Goal: Check status: Check status

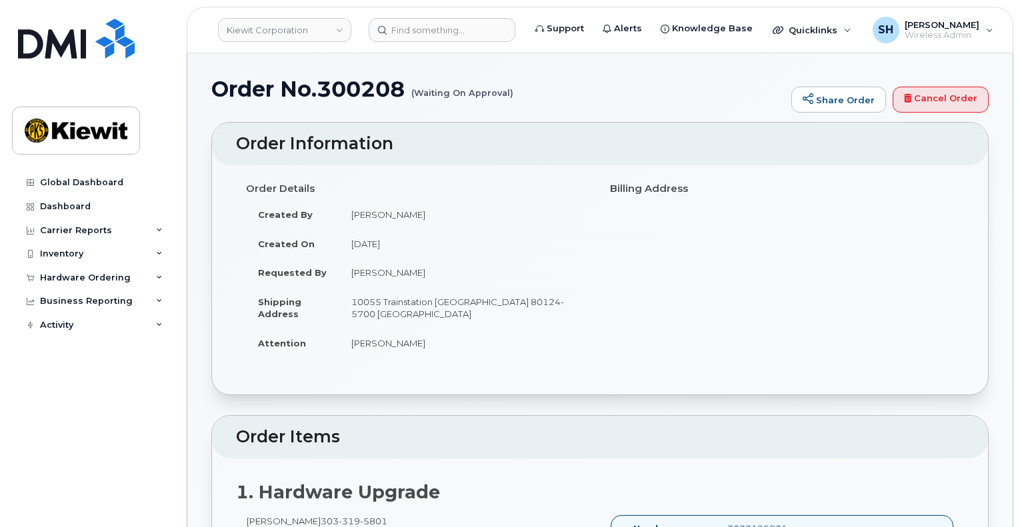
scroll to position [667, 0]
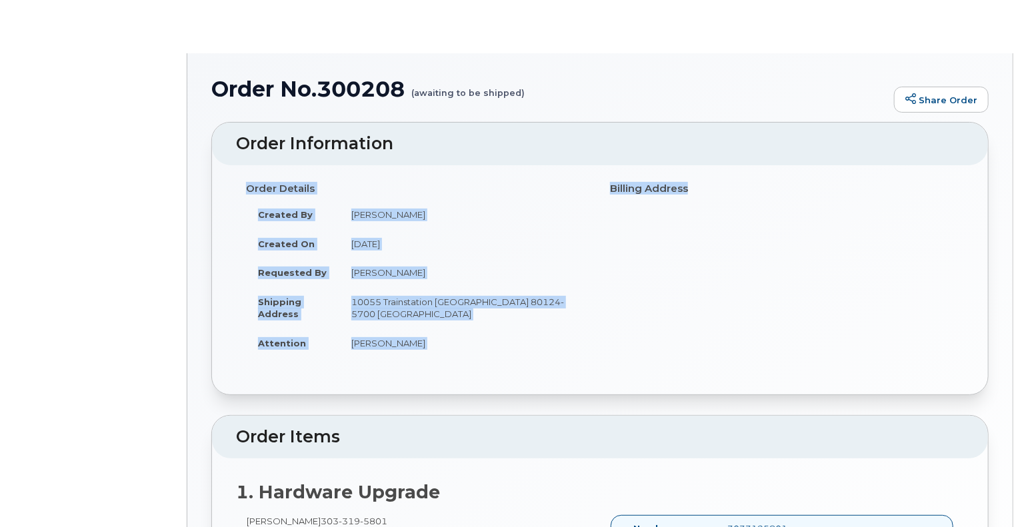
drag, startPoint x: 1017, startPoint y: 147, endPoint x: 1008, endPoint y: 233, distance: 86.5
click at [1008, 233] on body "Order No.300208 (awaiting to be shipped) Share Order × Share This Order If you …" at bounding box center [510, 386] width 1020 height 773
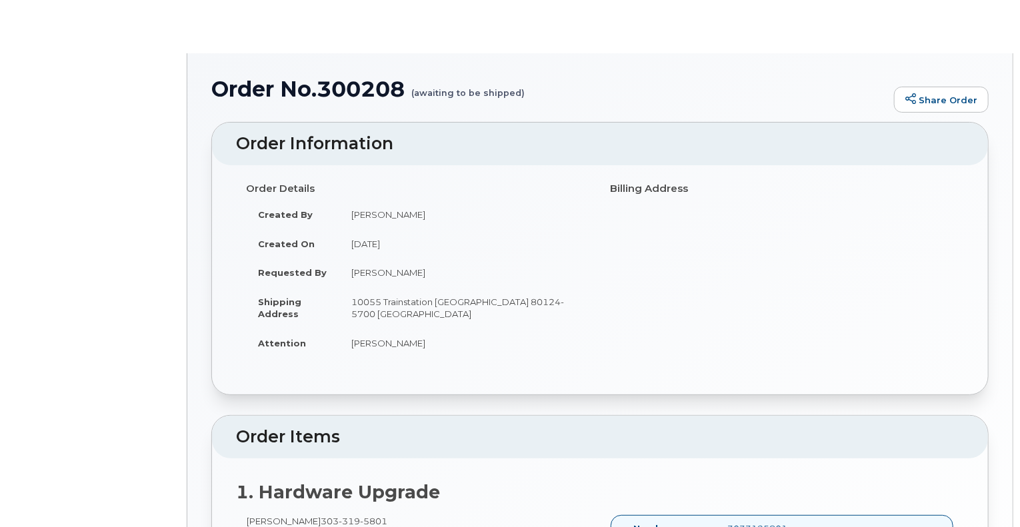
click at [827, 90] on h1 "Order No.300208 (awaiting to be shipped)" at bounding box center [549, 88] width 676 height 23
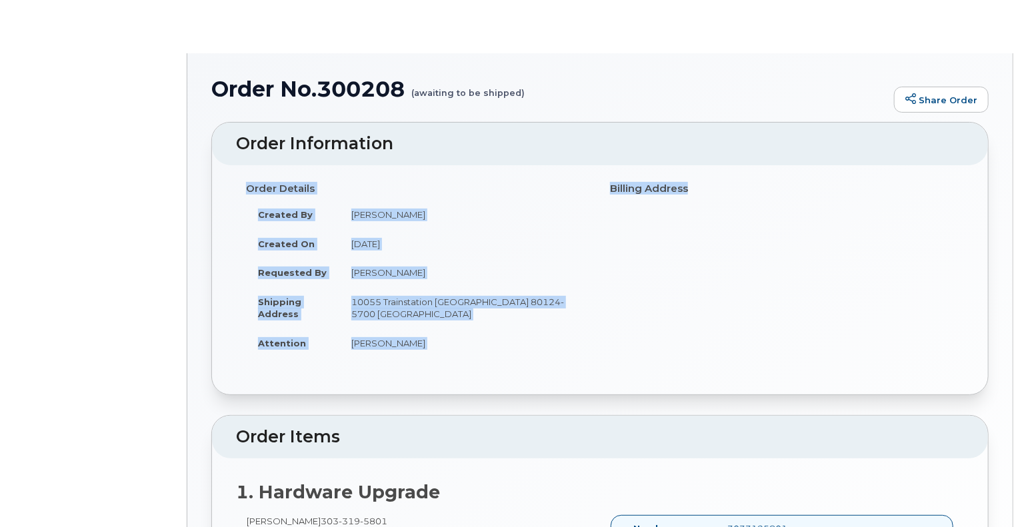
drag, startPoint x: 1019, startPoint y: 159, endPoint x: 1024, endPoint y: 184, distance: 25.1
click at [1020, 184] on html "Order No.300208 (awaiting to be shipped) Share Order × Share This Order If you …" at bounding box center [510, 386] width 1020 height 773
click at [993, 275] on div "Order No.300208 (awaiting to be shipped) Share Order × Share This Order If you …" at bounding box center [599, 391] width 825 height 677
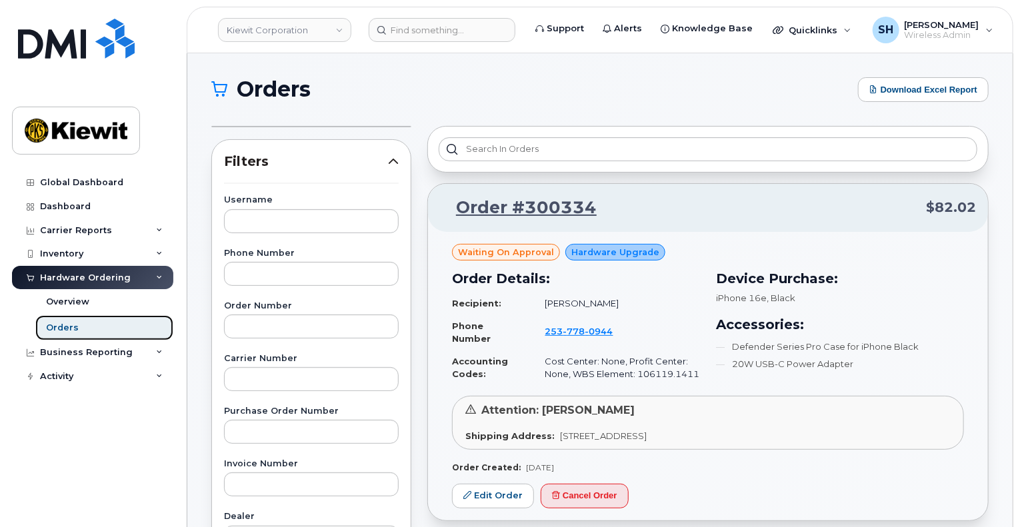
click at [83, 329] on link "Orders" at bounding box center [104, 327] width 138 height 25
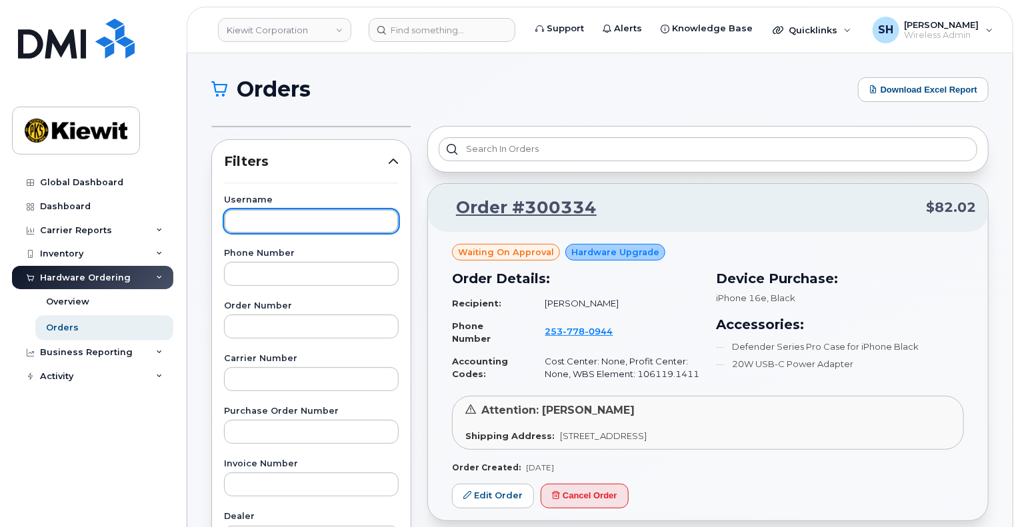
click at [293, 223] on input "text" at bounding box center [311, 221] width 175 height 24
type input "[PERSON_NAME]"
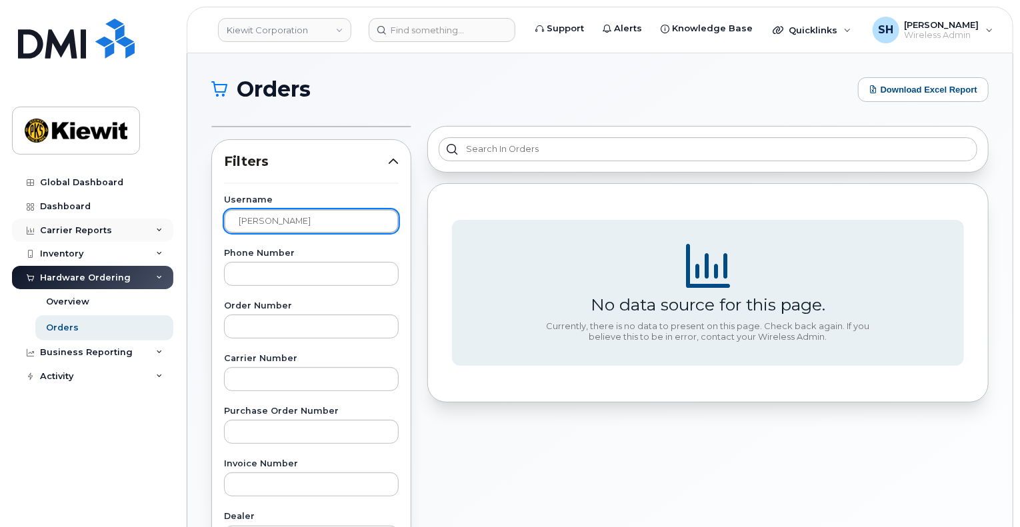
drag, startPoint x: 350, startPoint y: 221, endPoint x: 52, endPoint y: 231, distance: 298.2
click at [187, 231] on div "Kiewit Corporation Support Alerts Knowledge Base Quicklinks Suspend / Cancel De…" at bounding box center [599, 495] width 825 height 884
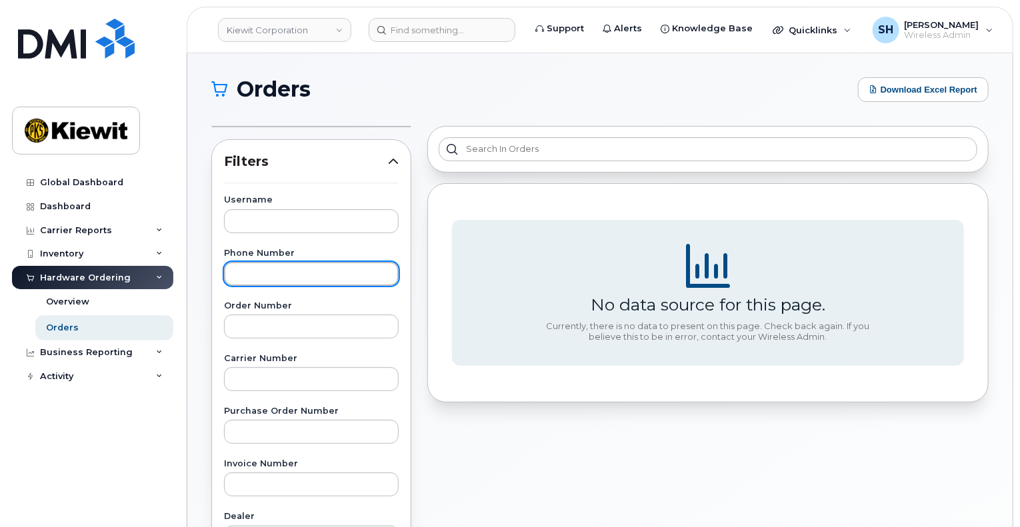
click at [253, 271] on input "text" at bounding box center [311, 274] width 175 height 24
type input "303-319-5801"
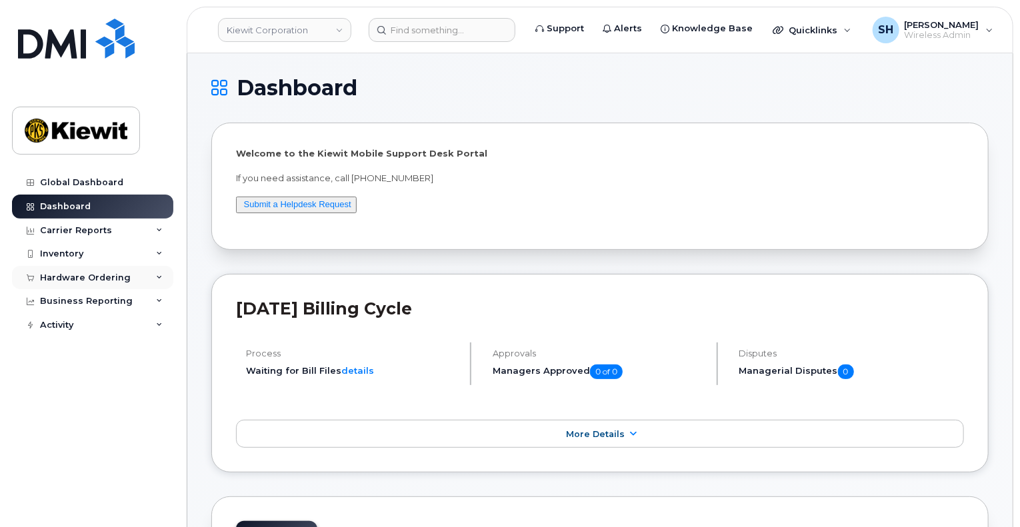
click at [163, 275] on div "Hardware Ordering" at bounding box center [92, 278] width 161 height 24
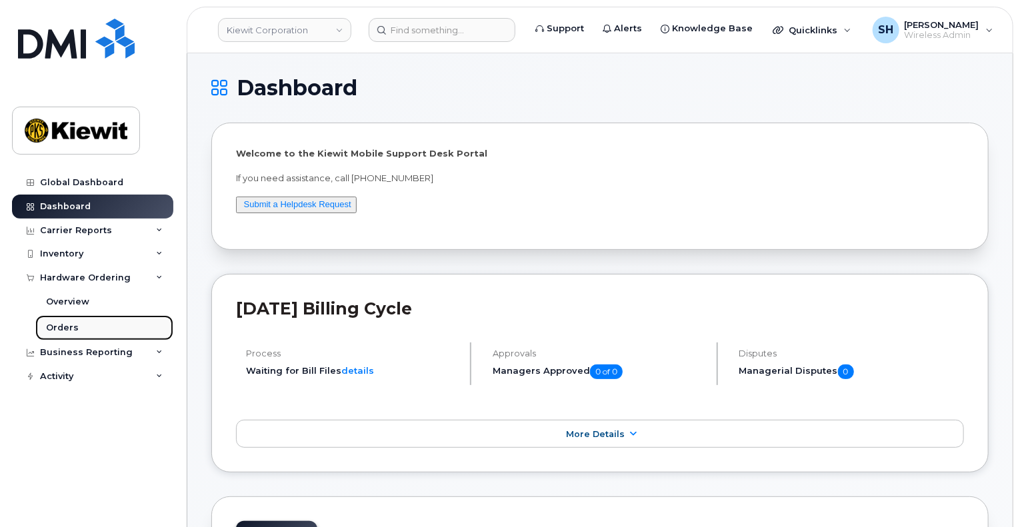
click at [87, 322] on link "Orders" at bounding box center [104, 327] width 138 height 25
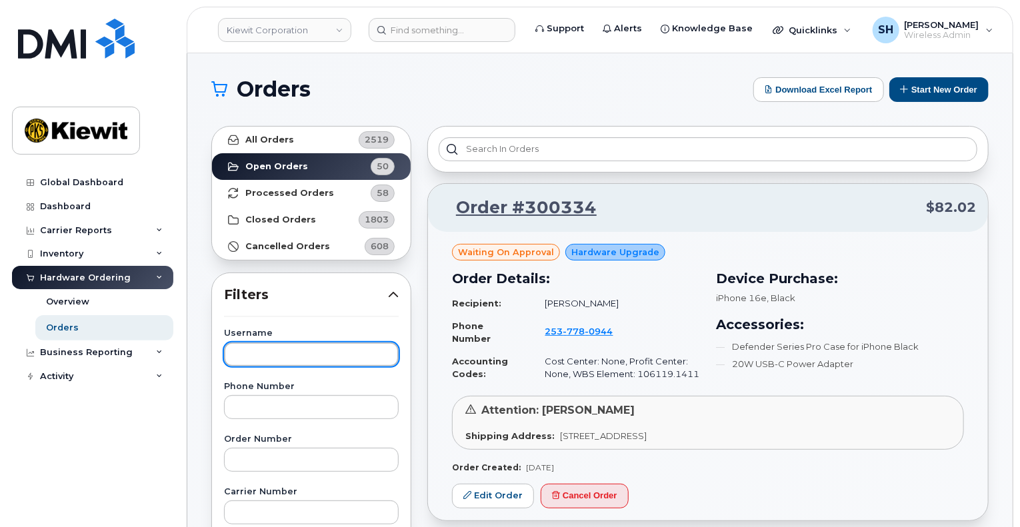
click at [285, 353] on input "text" at bounding box center [311, 355] width 175 height 24
type input "[PERSON_NAME]"
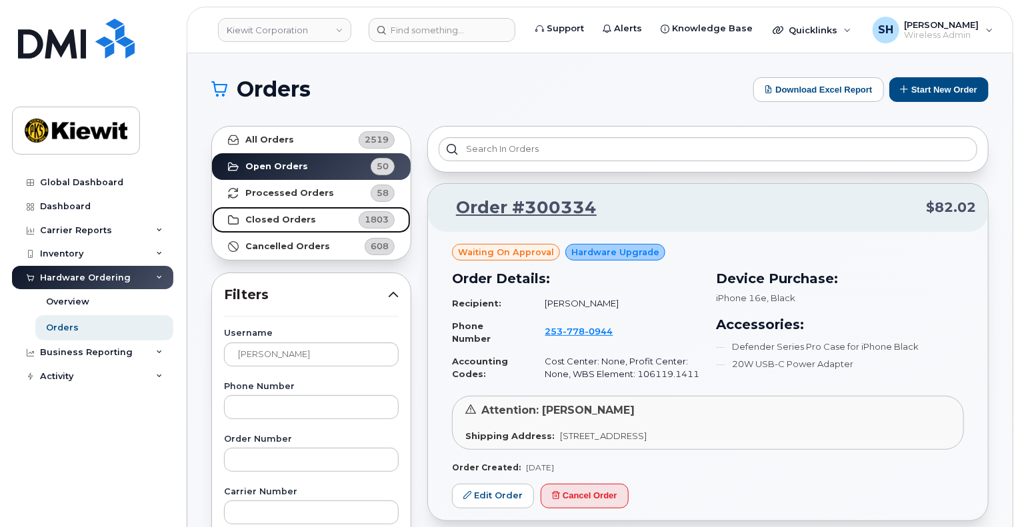
click at [273, 217] on strong "Closed Orders" at bounding box center [280, 220] width 71 height 11
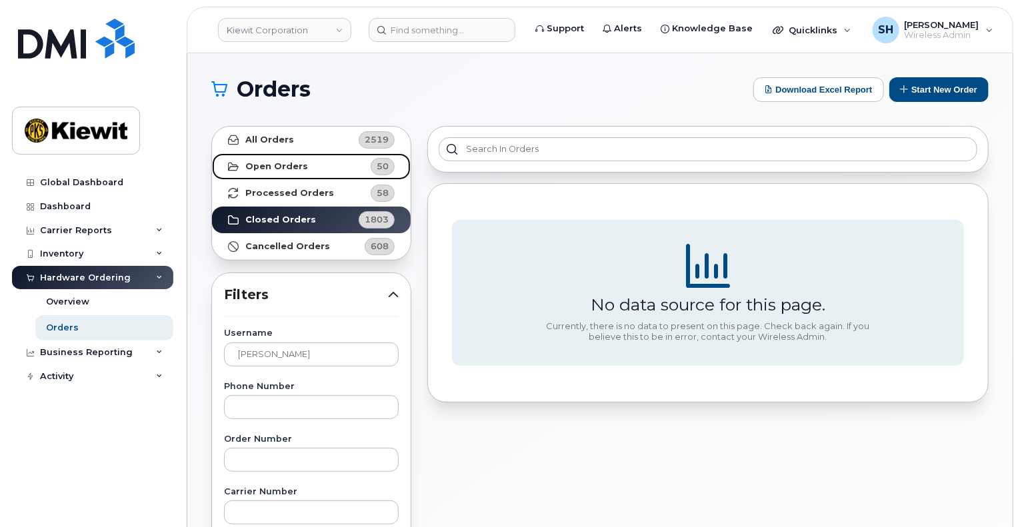
click at [272, 167] on strong "Open Orders" at bounding box center [276, 166] width 63 height 11
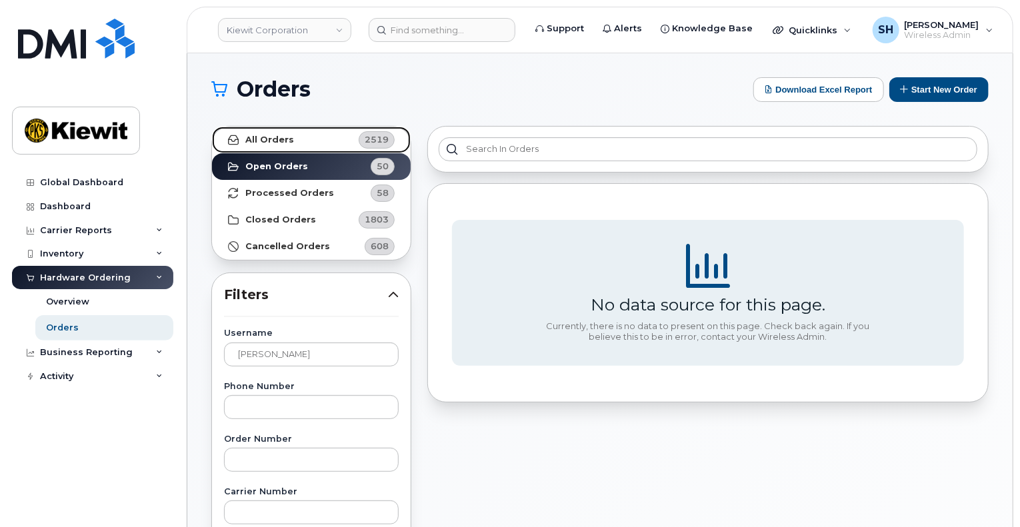
click at [265, 135] on strong "All Orders" at bounding box center [269, 140] width 49 height 11
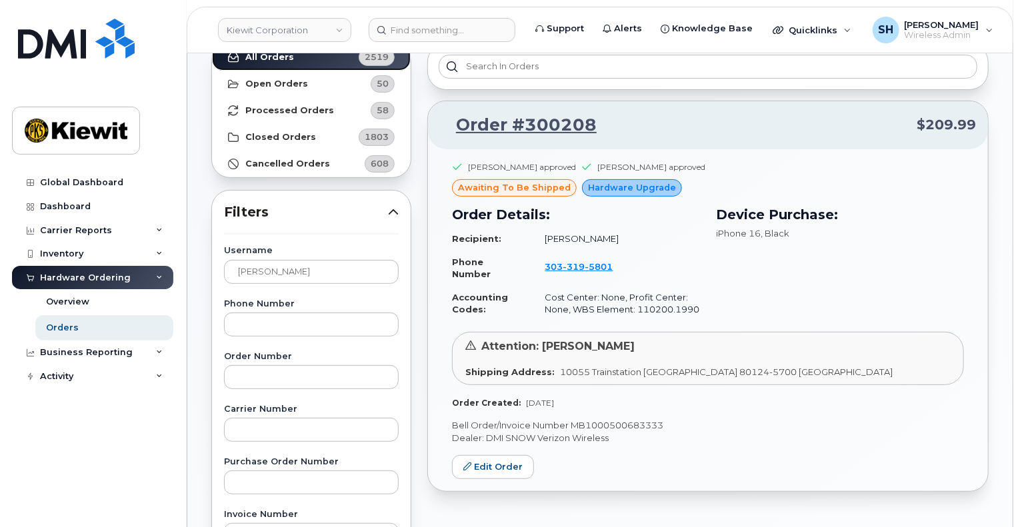
scroll to position [75, 0]
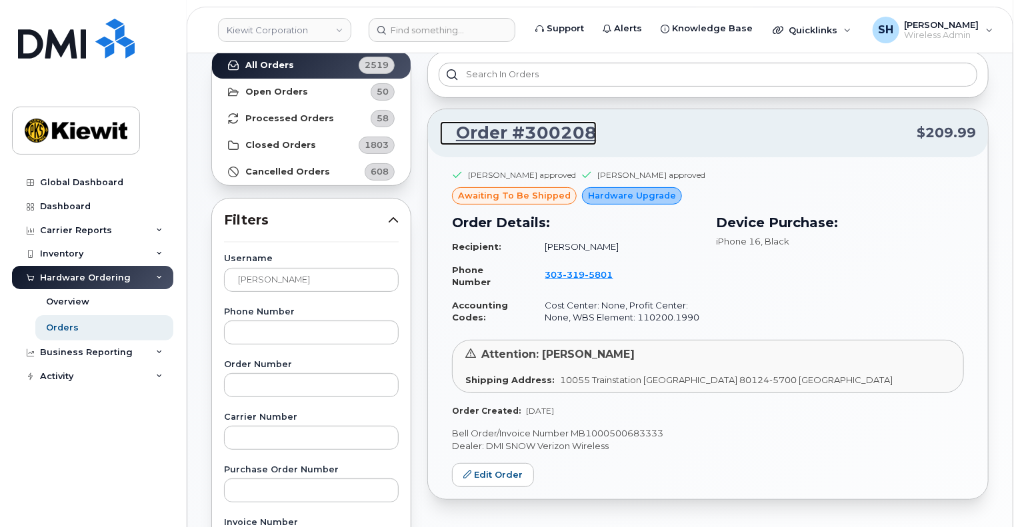
click at [539, 128] on link "Order #300208" at bounding box center [518, 133] width 157 height 24
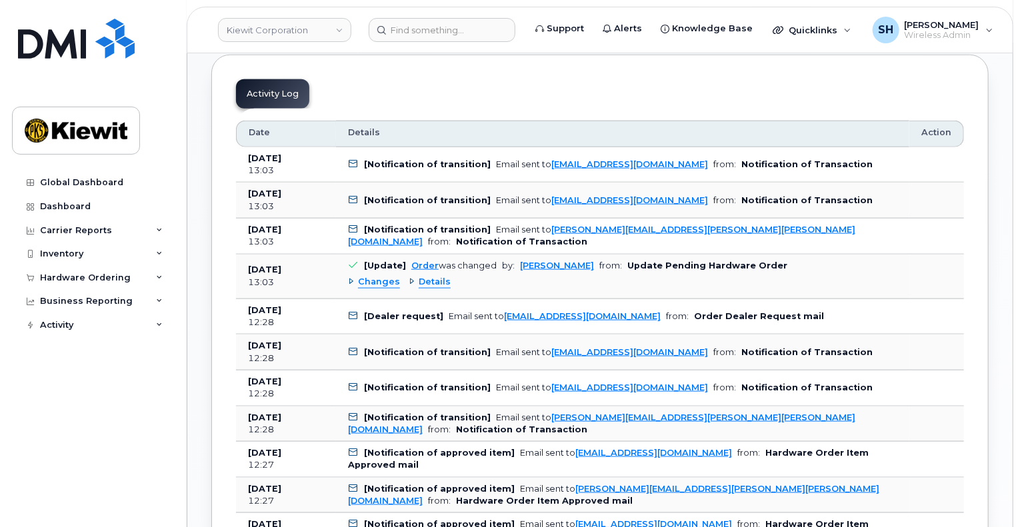
scroll to position [678, 0]
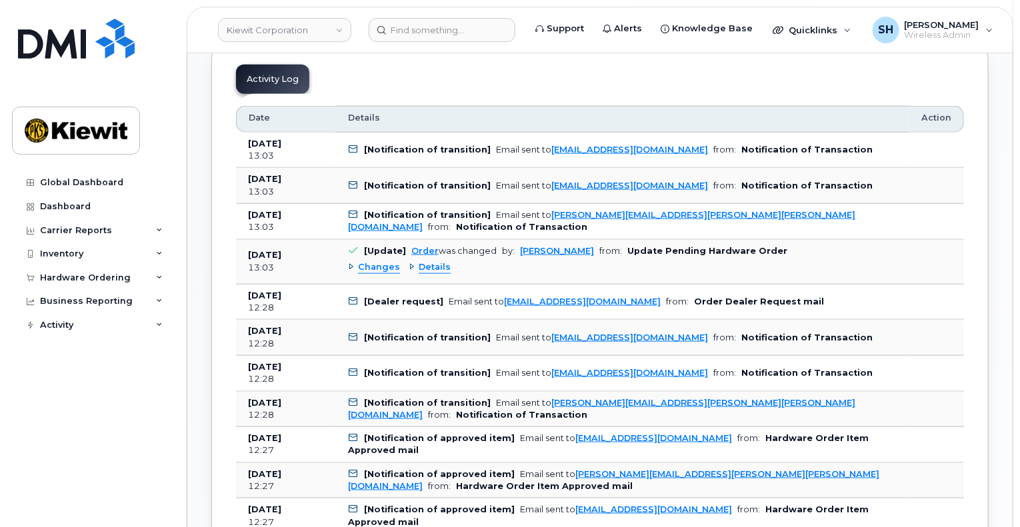
click at [427, 263] on span "Details" at bounding box center [435, 267] width 32 height 13
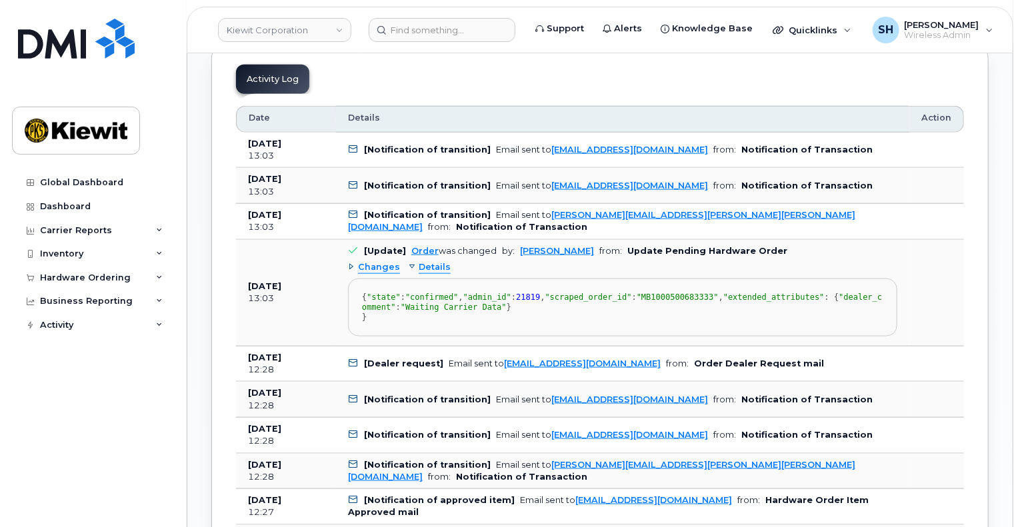
click at [377, 261] on span "Changes" at bounding box center [379, 267] width 42 height 13
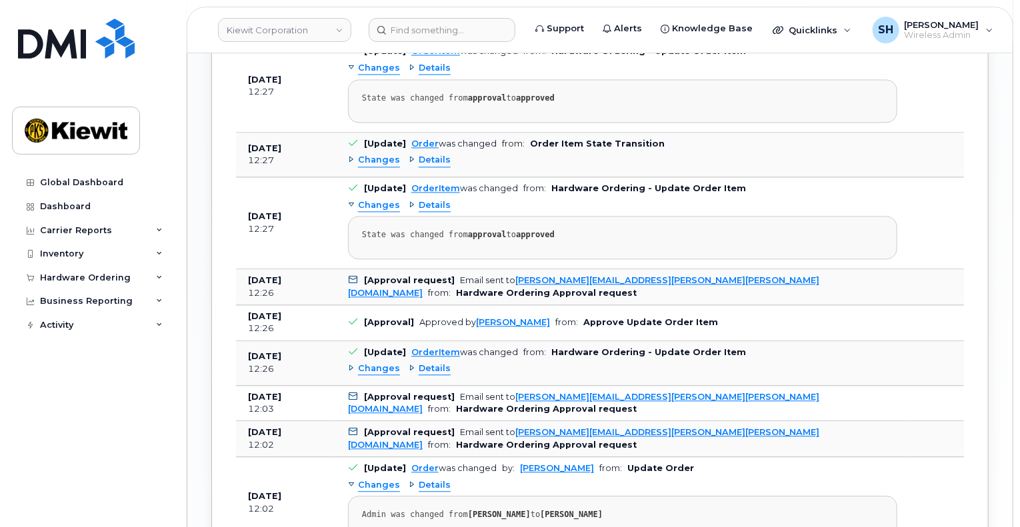
scroll to position [1342, 0]
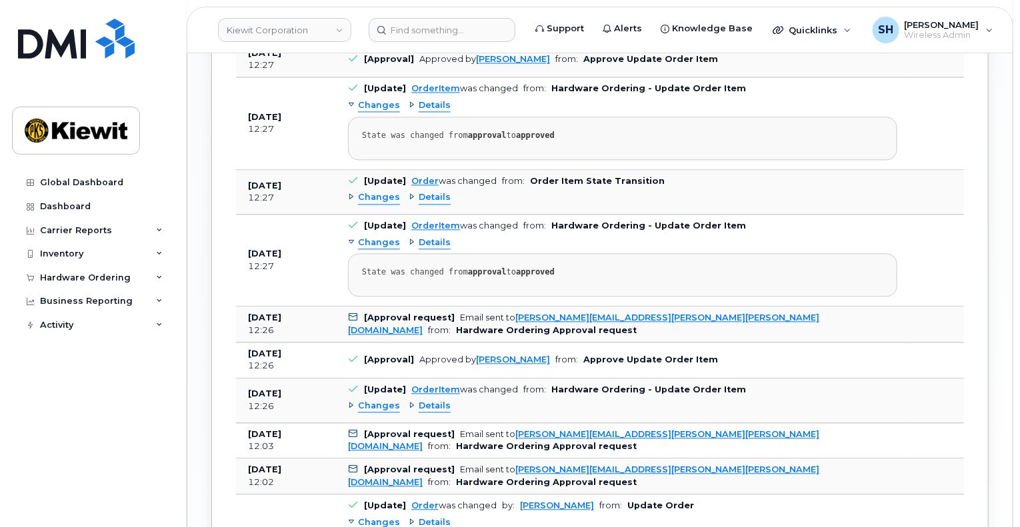
click at [353, 21] on icon at bounding box center [353, 17] width 9 height 9
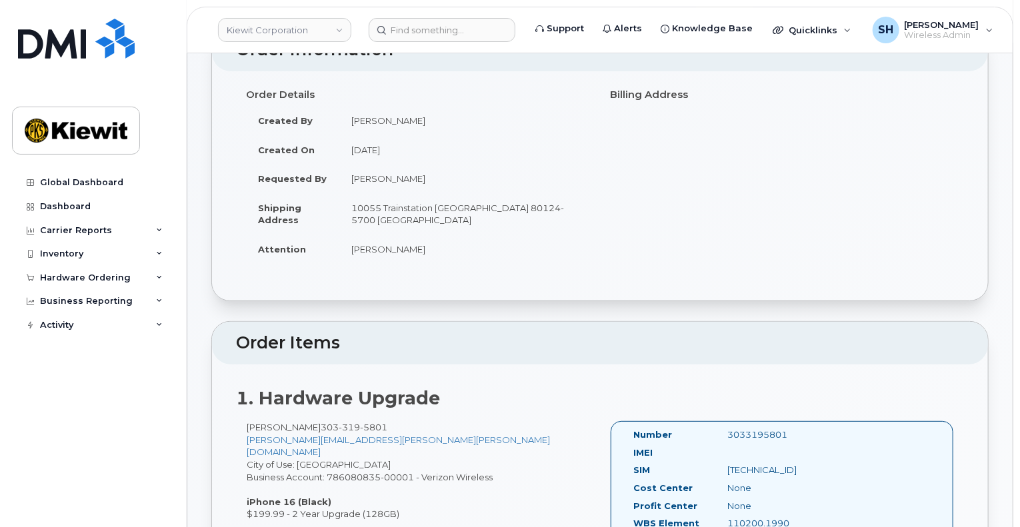
scroll to position [0, 0]
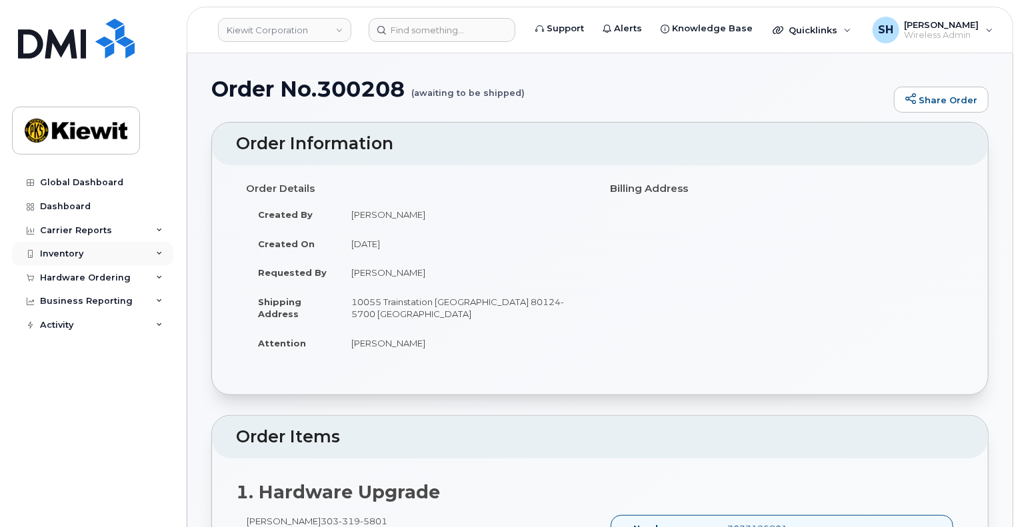
click at [157, 251] on icon at bounding box center [159, 254] width 7 height 7
